Goal: Task Accomplishment & Management: Manage account settings

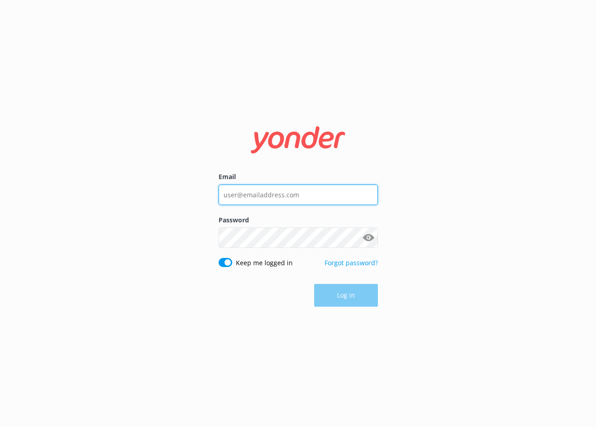
click at [275, 199] on input "Email" at bounding box center [298, 194] width 159 height 20
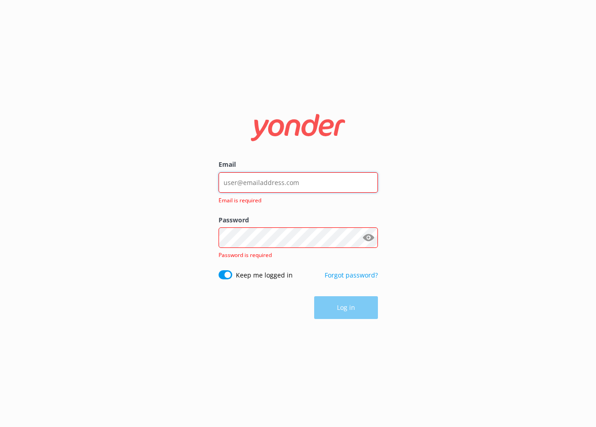
type input "[EMAIL_ADDRESS][DOMAIN_NAME]"
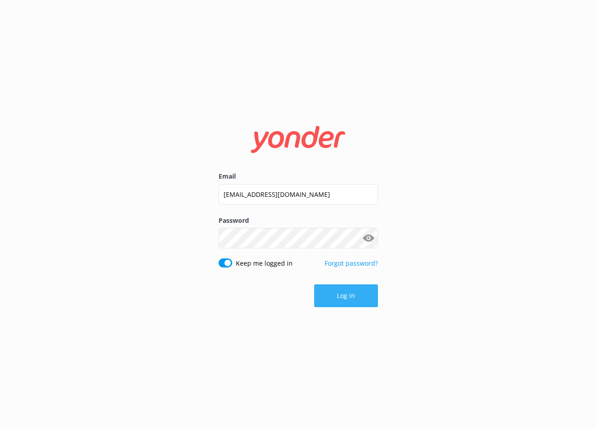
click at [335, 288] on button "Log in" at bounding box center [346, 295] width 64 height 23
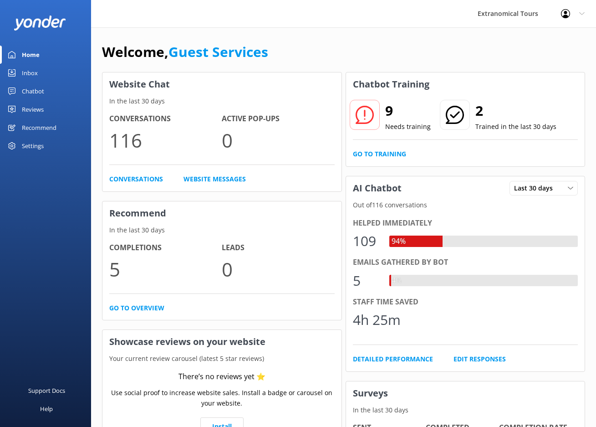
click at [13, 72] on icon at bounding box center [11, 72] width 7 height 7
